Goal: Transaction & Acquisition: Purchase product/service

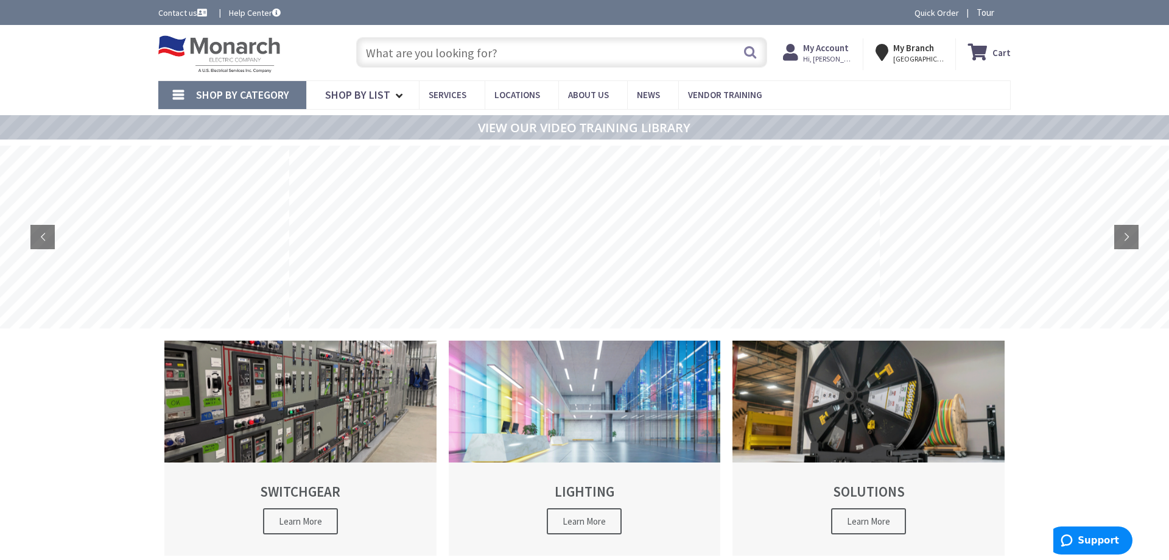
click at [537, 49] on input "text" at bounding box center [561, 52] width 411 height 30
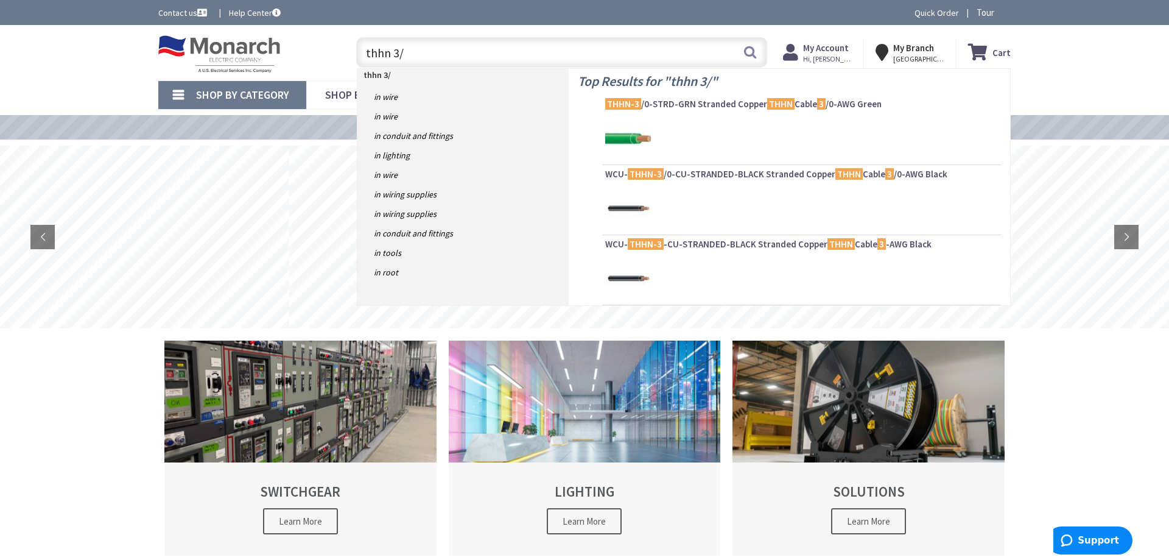
type input "thhn 3/0"
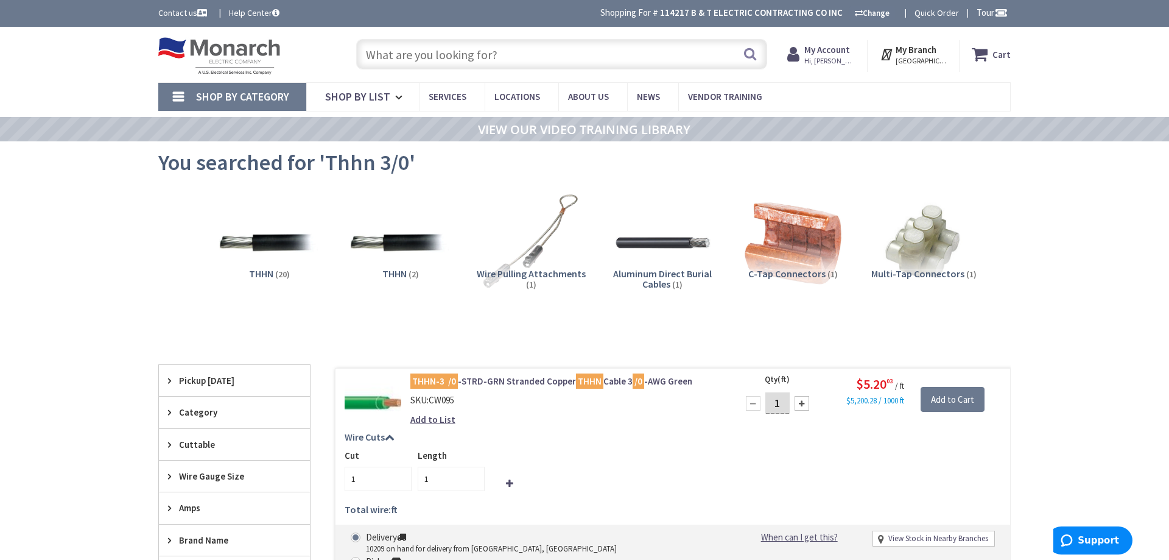
click at [409, 55] on input "text" at bounding box center [561, 54] width 411 height 30
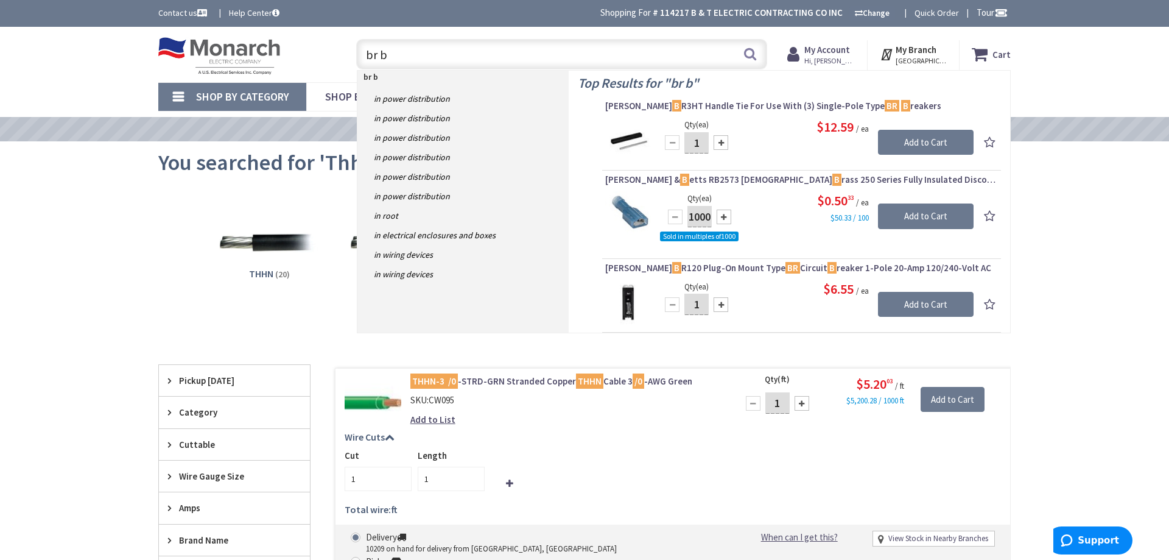
drag, startPoint x: 390, startPoint y: 56, endPoint x: 319, endPoint y: 71, distance: 72.3
click at [356, 69] on input "br b" at bounding box center [561, 54] width 411 height 30
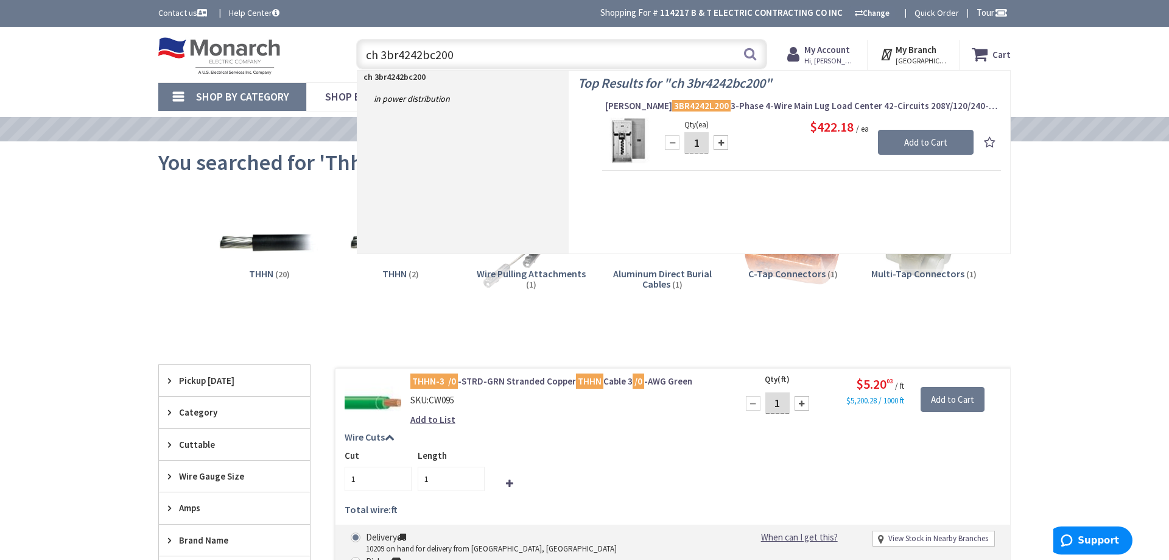
click at [381, 56] on input "ch 3br4242bc200" at bounding box center [561, 54] width 411 height 30
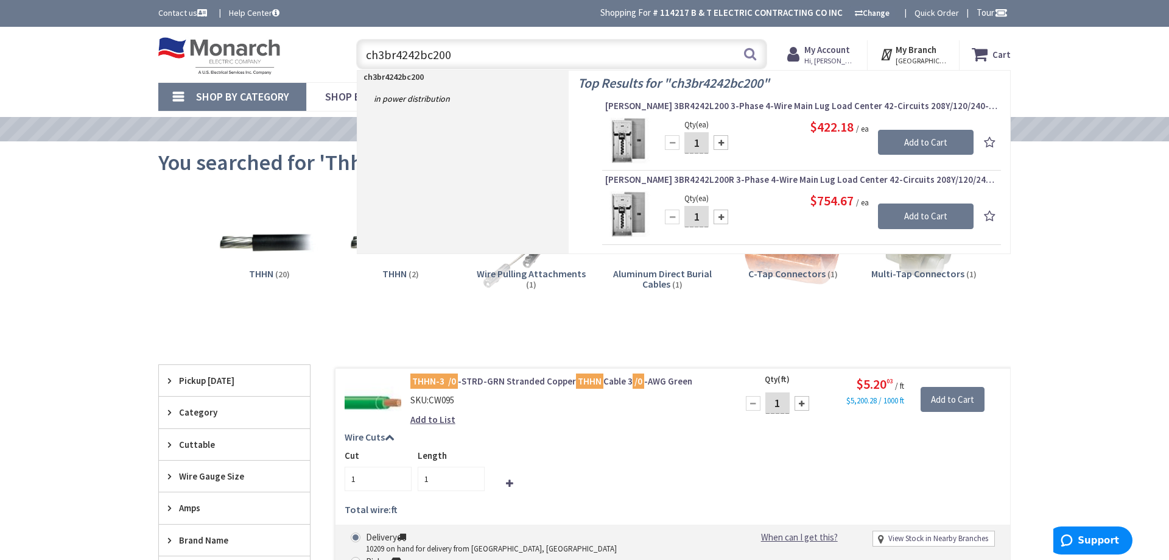
drag, startPoint x: 389, startPoint y: 57, endPoint x: 485, endPoint y: 51, distance: 96.4
click at [485, 51] on input "ch3br4242bc200" at bounding box center [561, 54] width 411 height 30
click at [180, 100] on link "Shop By Category" at bounding box center [232, 97] width 148 height 28
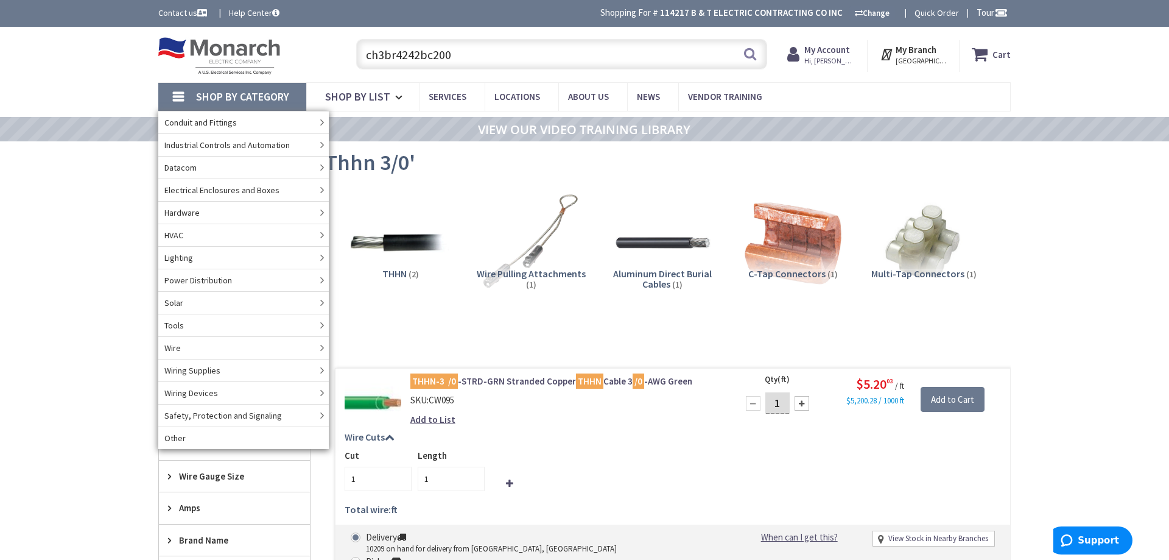
drag, startPoint x: 452, startPoint y: 55, endPoint x: 228, endPoint y: 65, distance: 224.3
click at [356, 65] on input "ch3br4242bc200" at bounding box center [561, 54] width 411 height 30
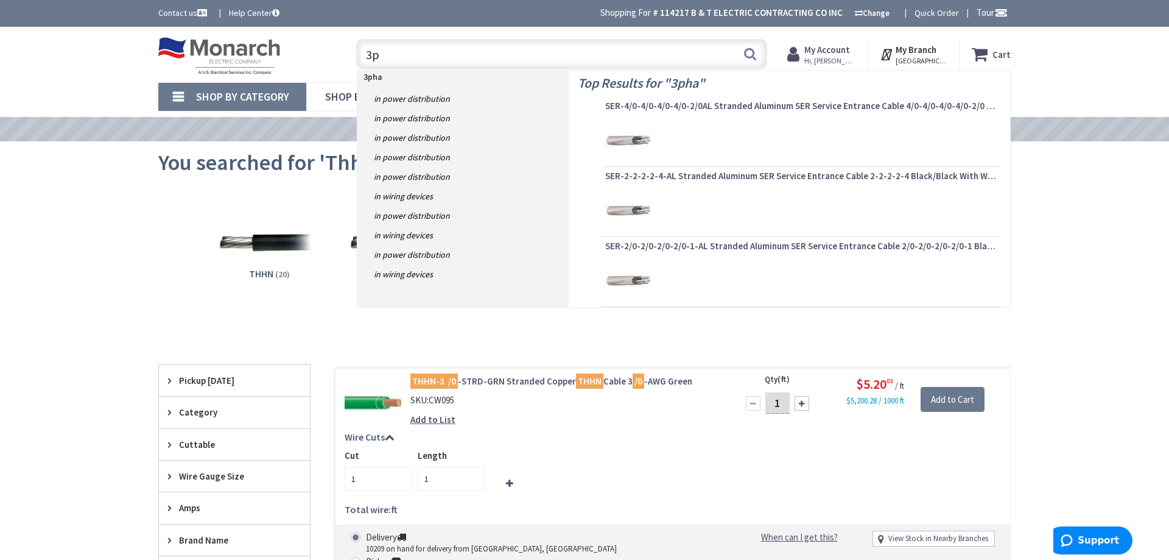
type input "3"
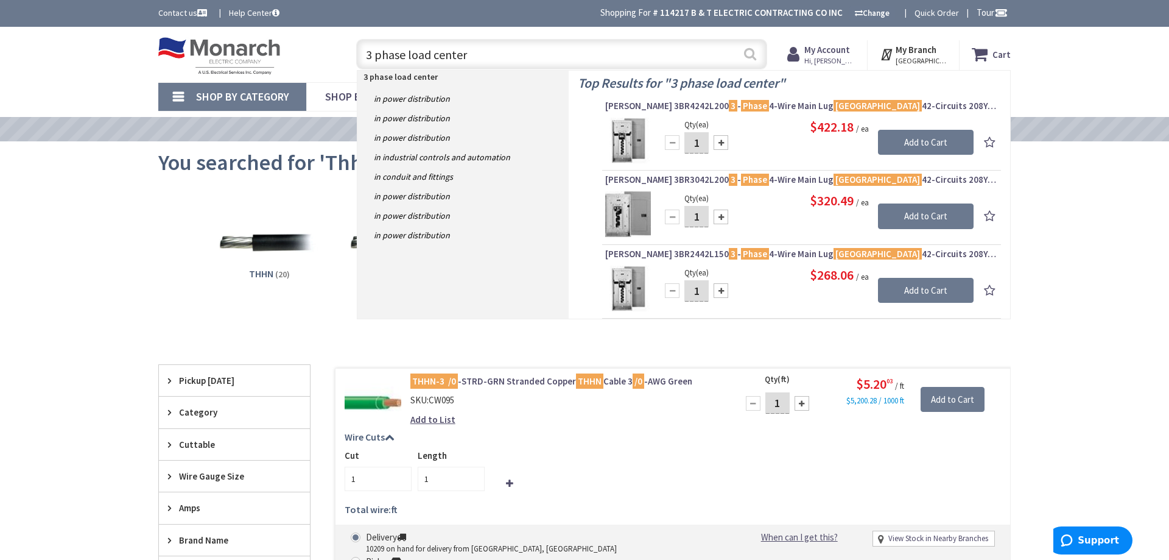
type input "3 phase load center"
click at [753, 58] on button "Search" at bounding box center [750, 53] width 16 height 27
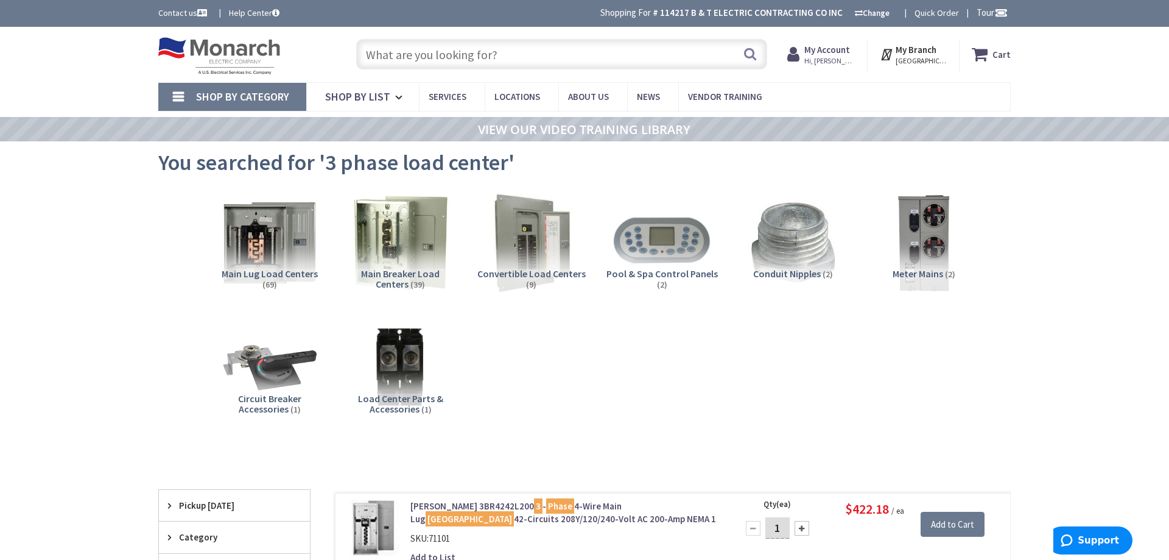
click at [427, 273] on span "Main Breaker Load Centers" at bounding box center [400, 278] width 79 height 23
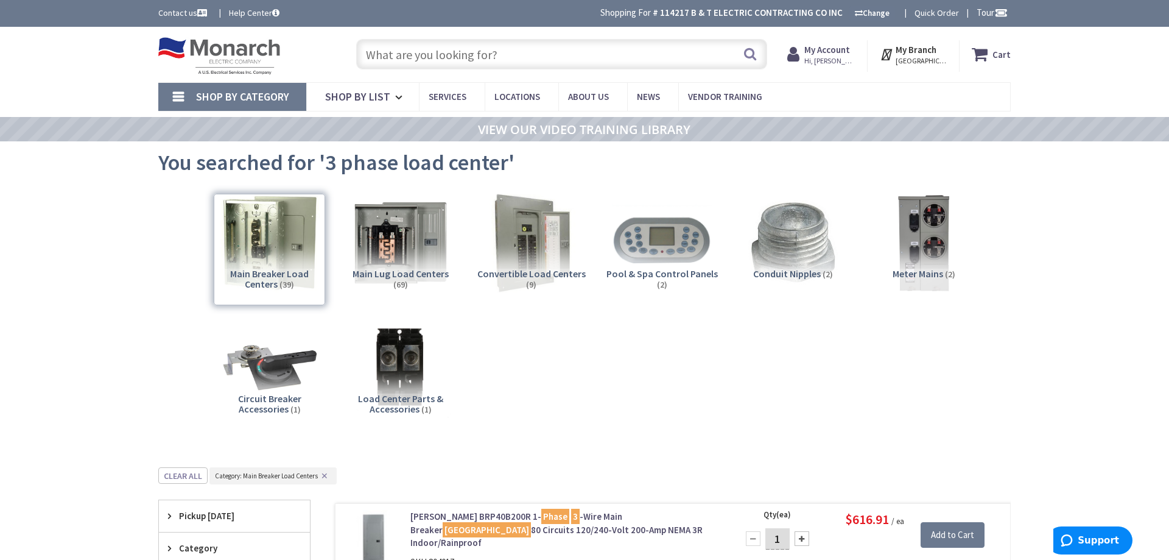
click at [488, 52] on input "text" at bounding box center [561, 54] width 411 height 30
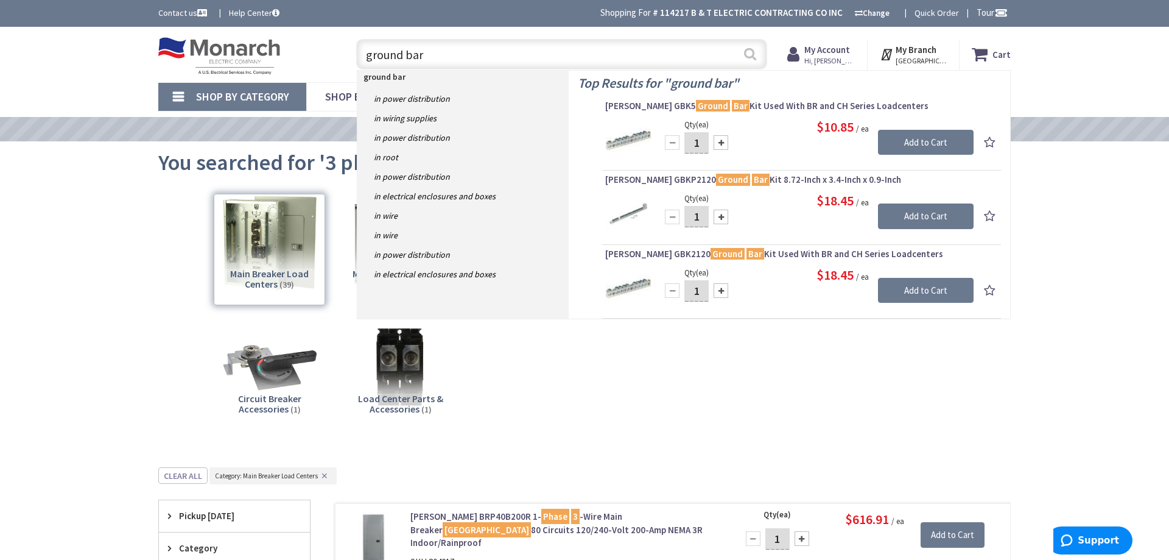
type input "ground bar"
click at [755, 52] on button "Search" at bounding box center [750, 53] width 16 height 27
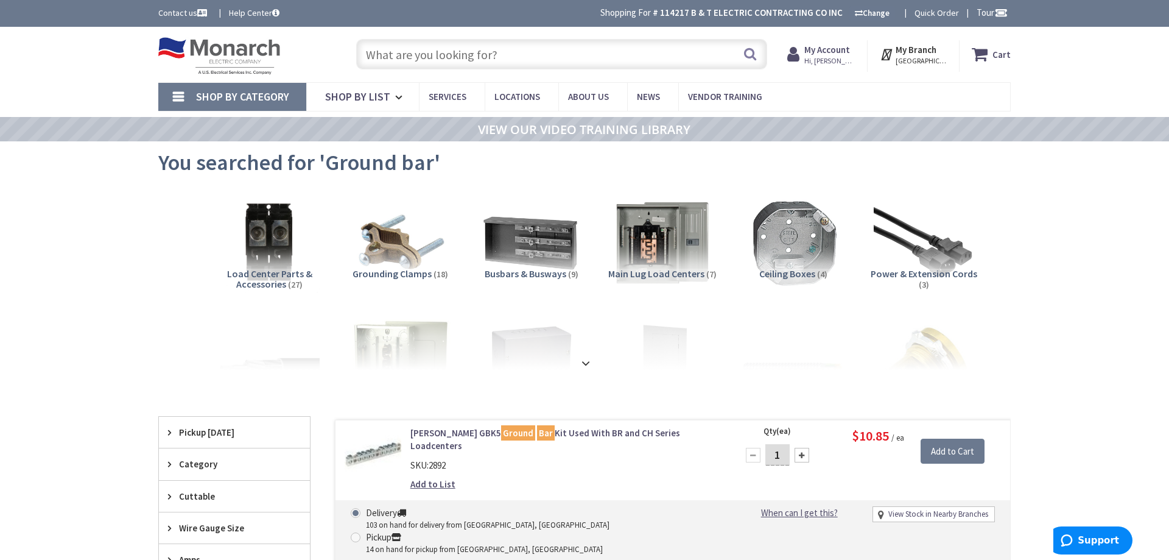
click at [432, 49] on input "text" at bounding box center [561, 54] width 411 height 30
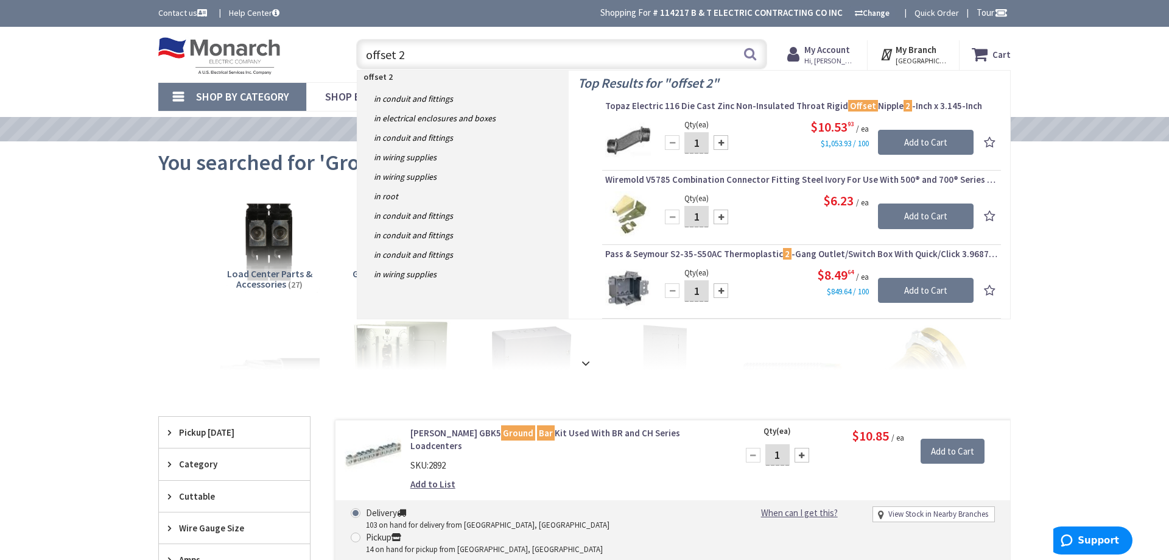
drag, startPoint x: 418, startPoint y: 57, endPoint x: 294, endPoint y: 61, distance: 124.3
click at [356, 61] on input "offset 2" at bounding box center [561, 54] width 411 height 30
type input "offset 2"
click at [174, 100] on link "Shop By Category" at bounding box center [232, 97] width 148 height 28
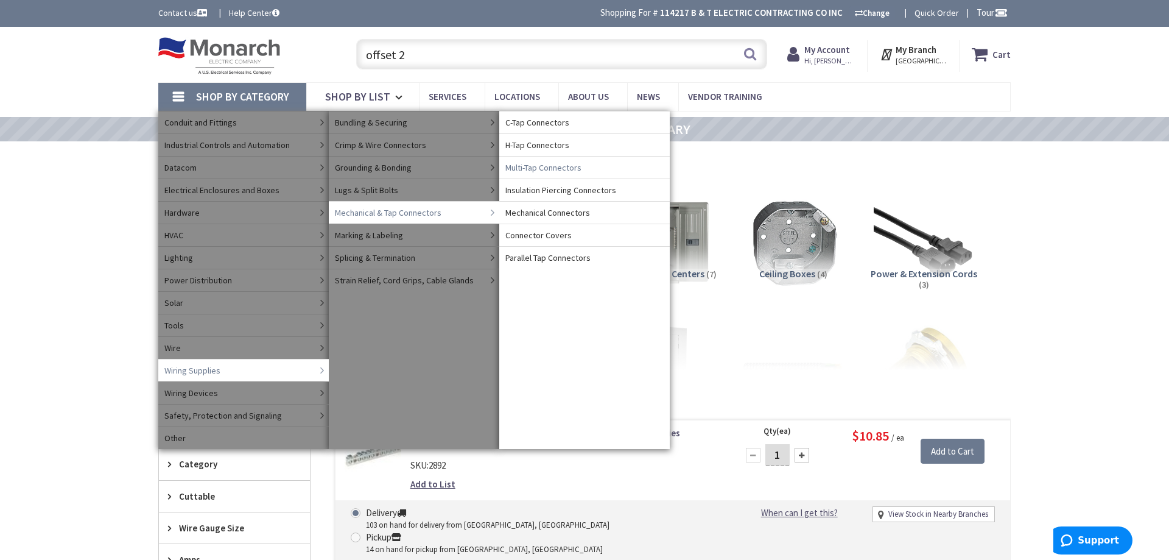
click at [563, 160] on link "Multi-Tap Connectors" at bounding box center [584, 167] width 171 height 23
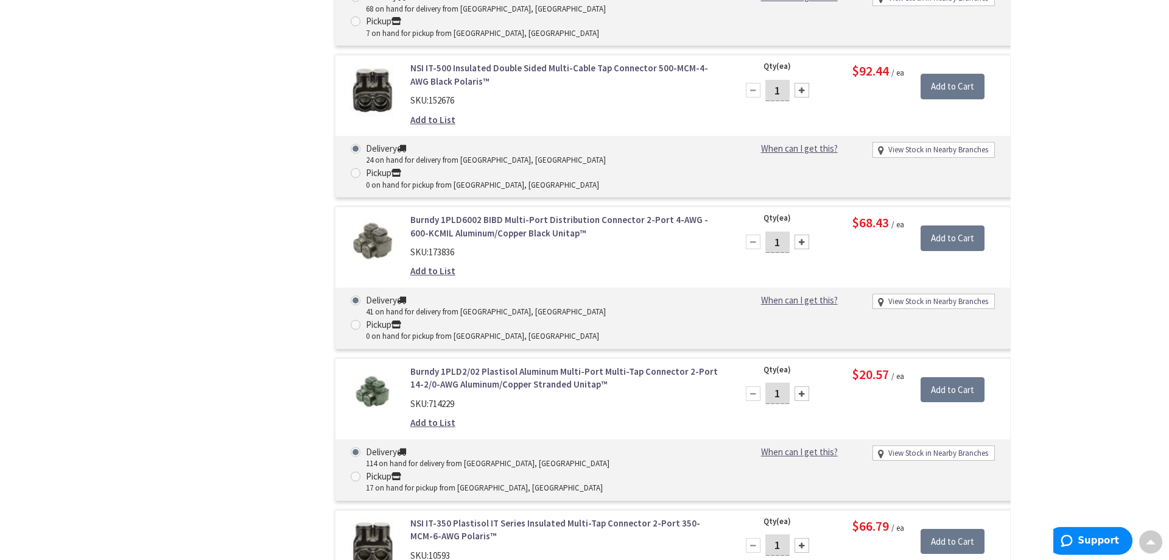
scroll to position [1927, 0]
